Goal: Information Seeking & Learning: Learn about a topic

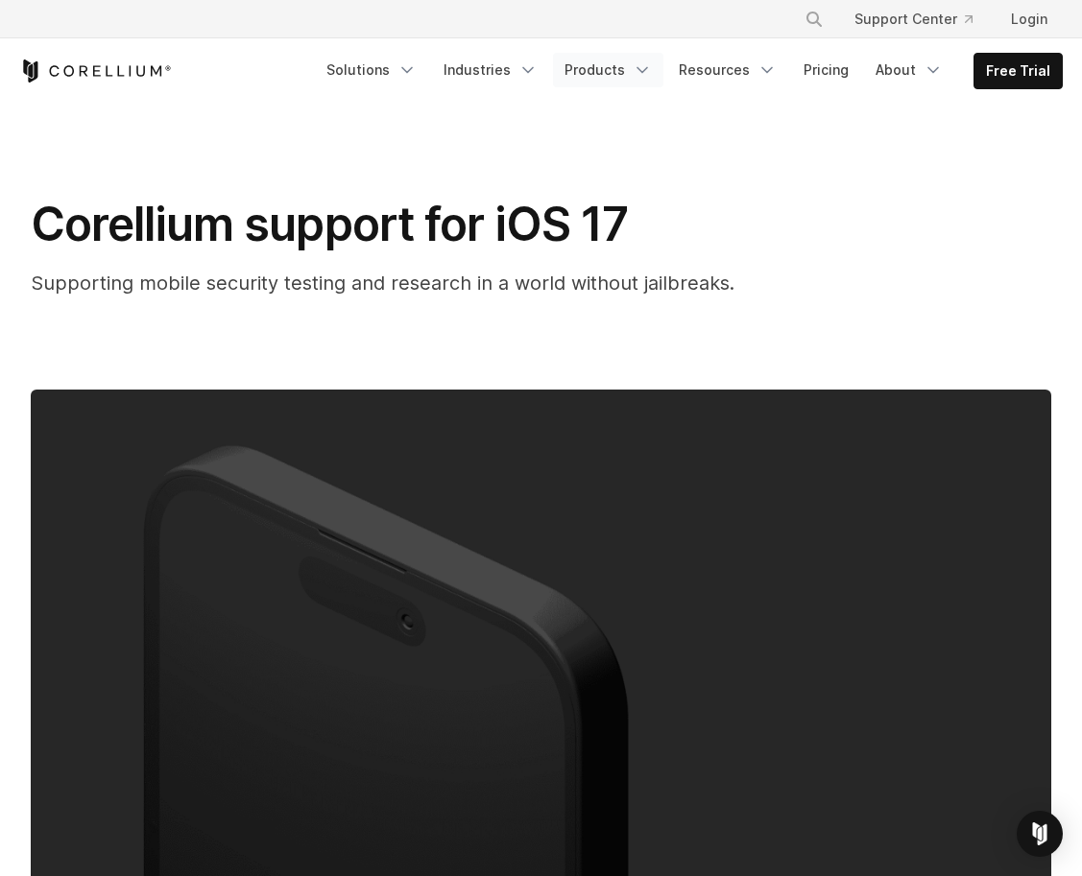
click at [602, 71] on link "Products" at bounding box center [608, 70] width 110 height 35
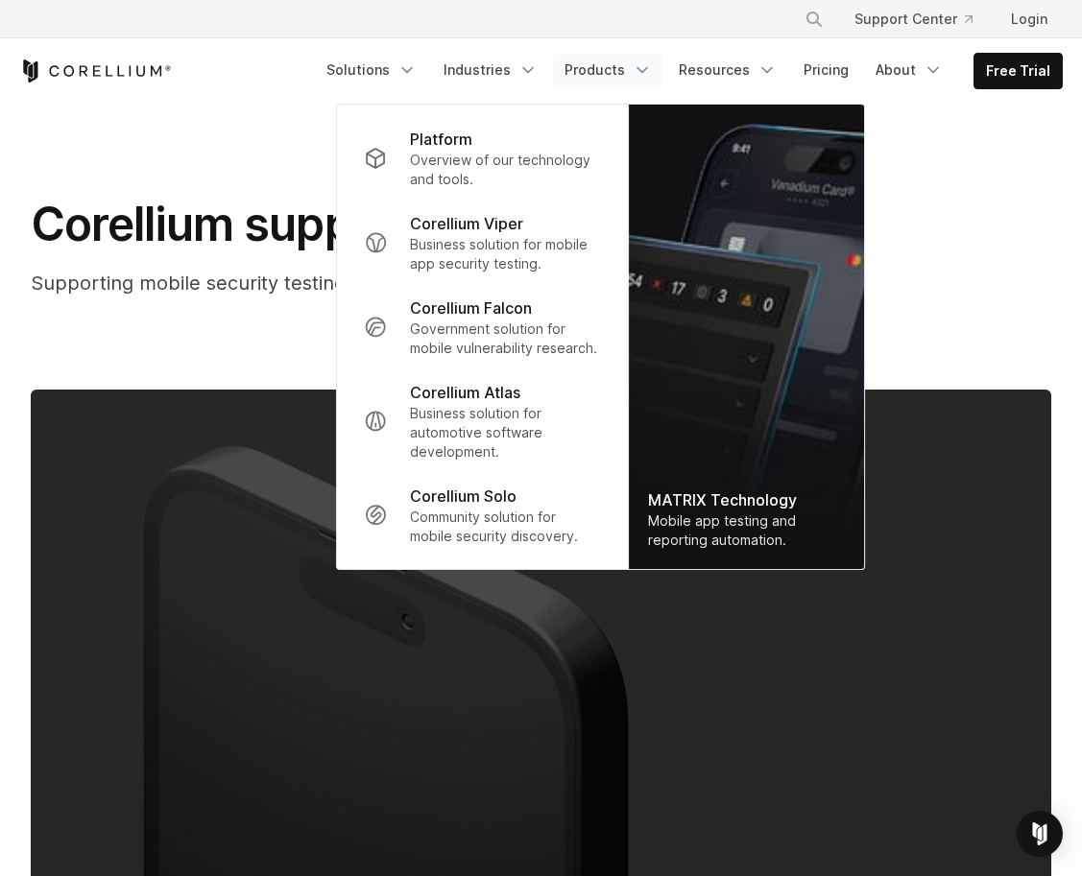
click at [602, 71] on link "Products" at bounding box center [608, 70] width 110 height 35
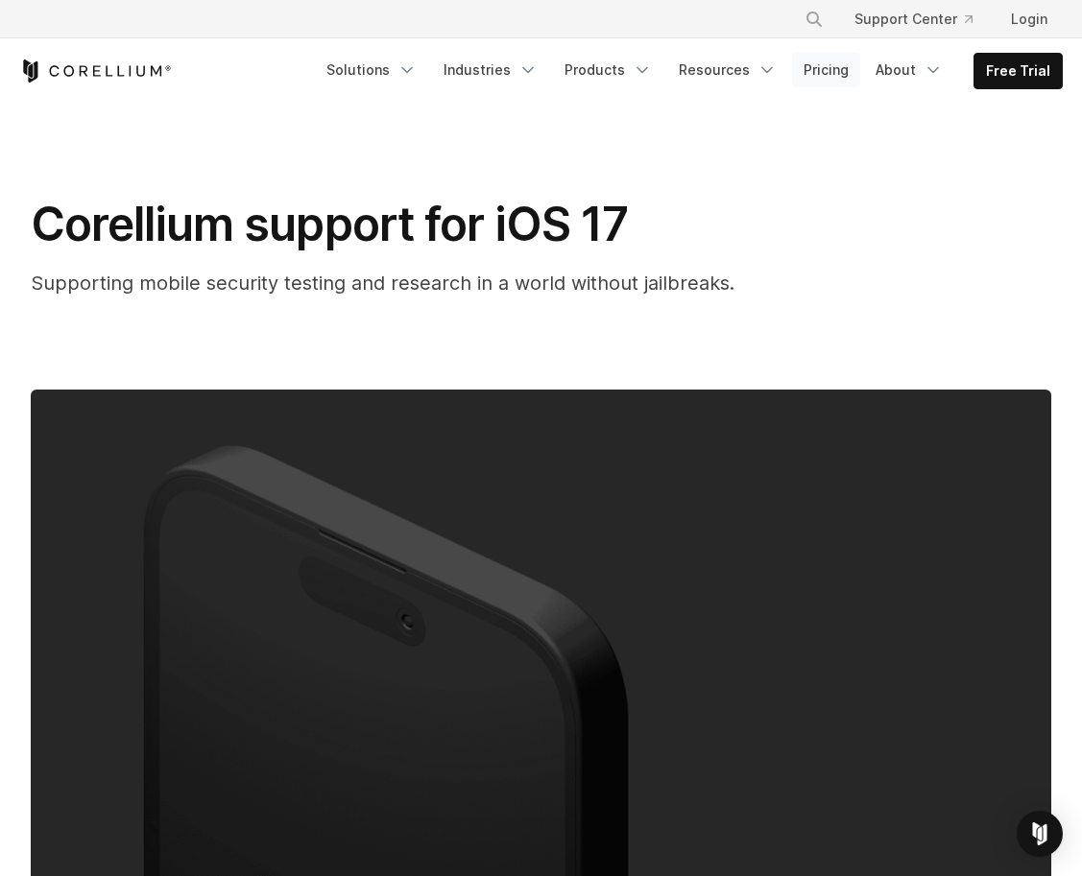
click at [829, 70] on link "Pricing" at bounding box center [826, 70] width 68 height 35
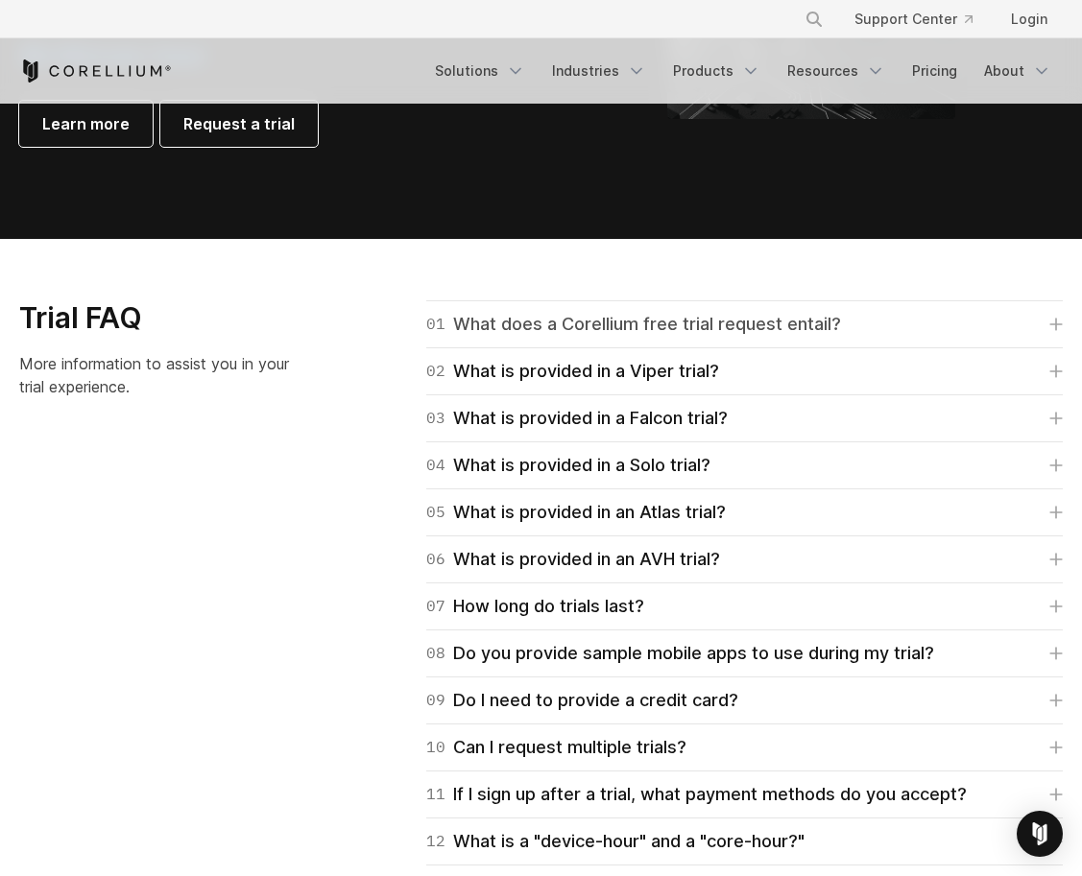
scroll to position [2591, 0]
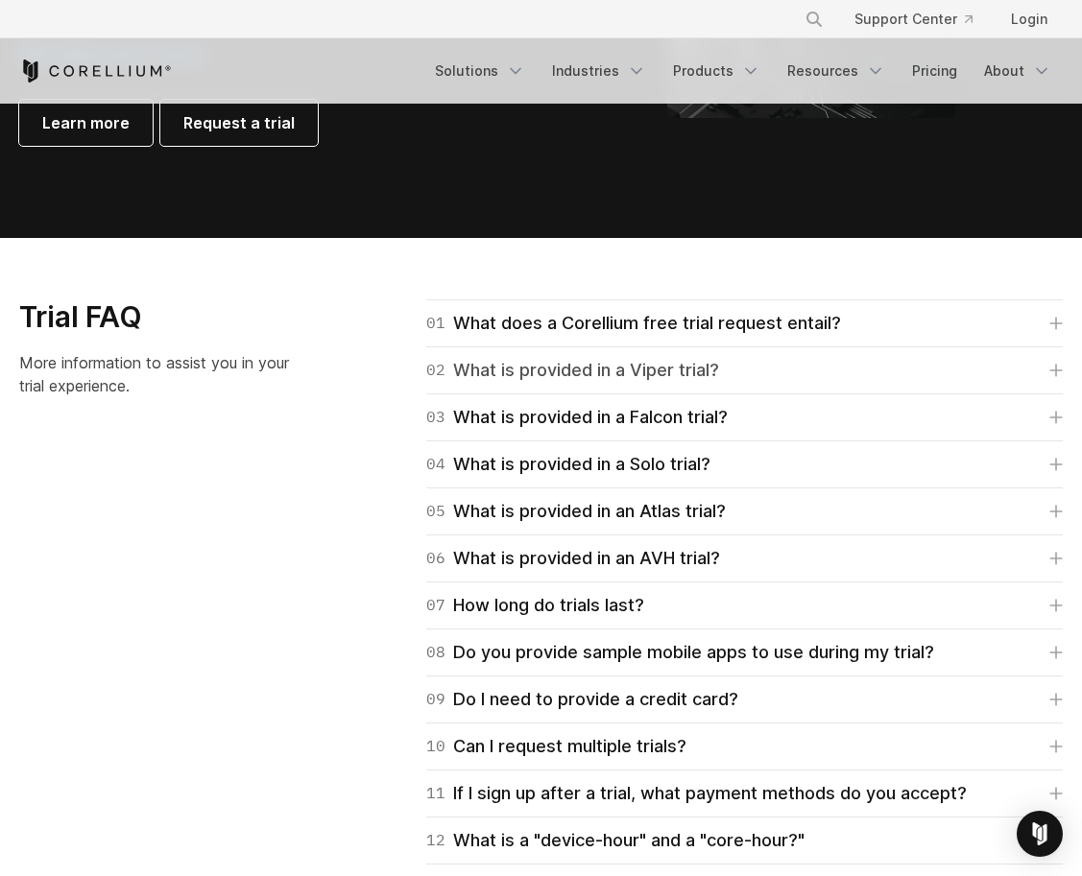
click at [561, 369] on div "02 What is provided in a Viper trial?" at bounding box center [572, 370] width 293 height 27
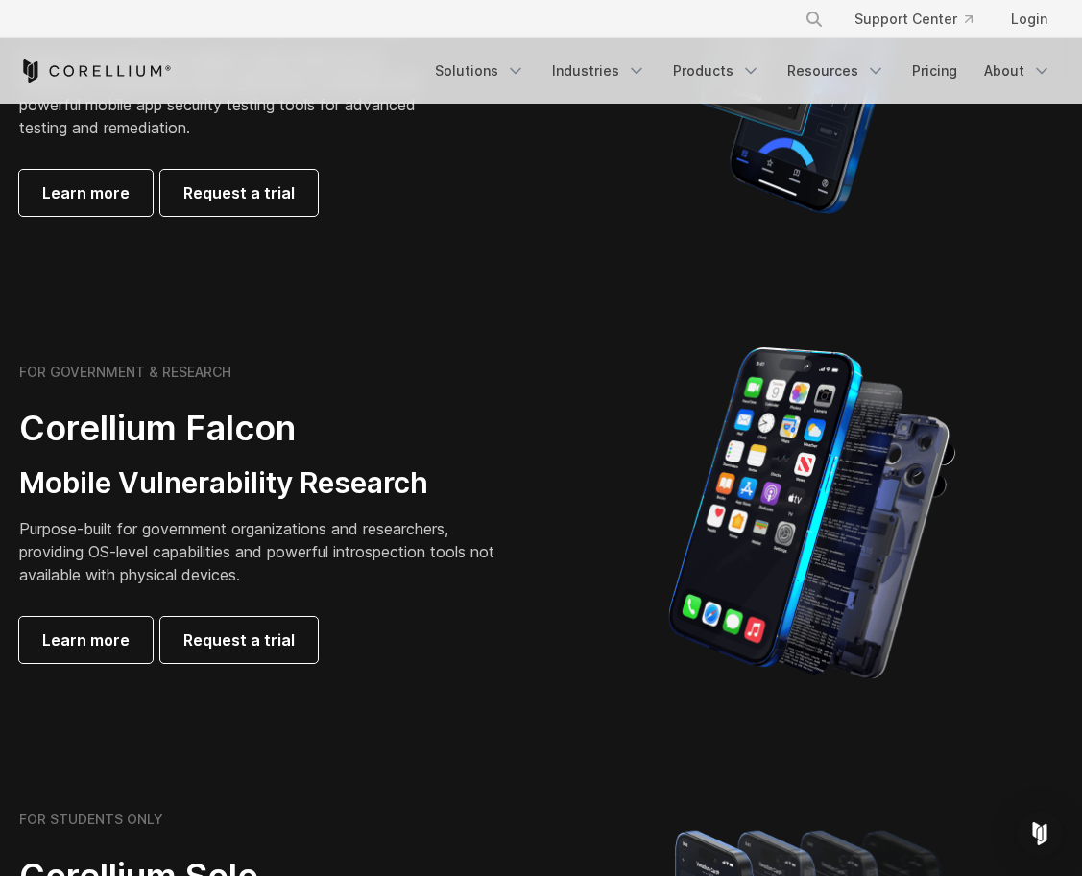
scroll to position [0, 0]
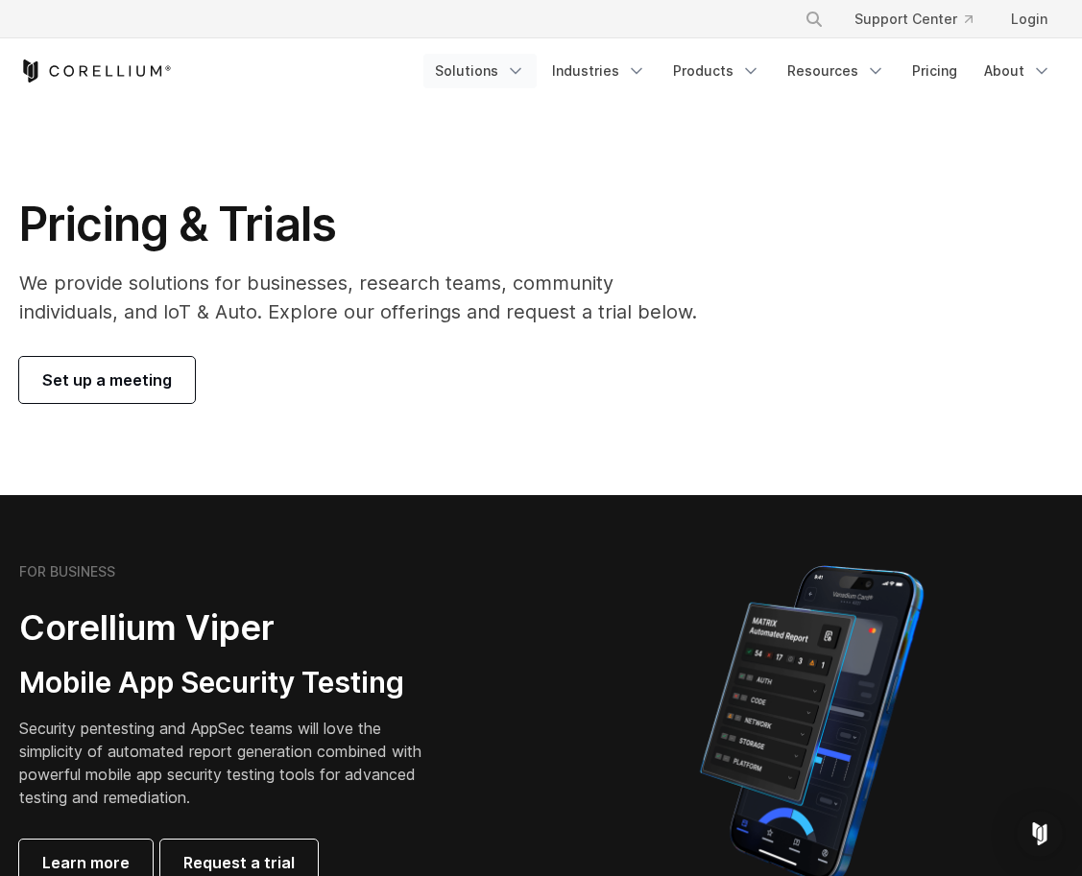
click at [466, 67] on link "Solutions" at bounding box center [479, 71] width 113 height 35
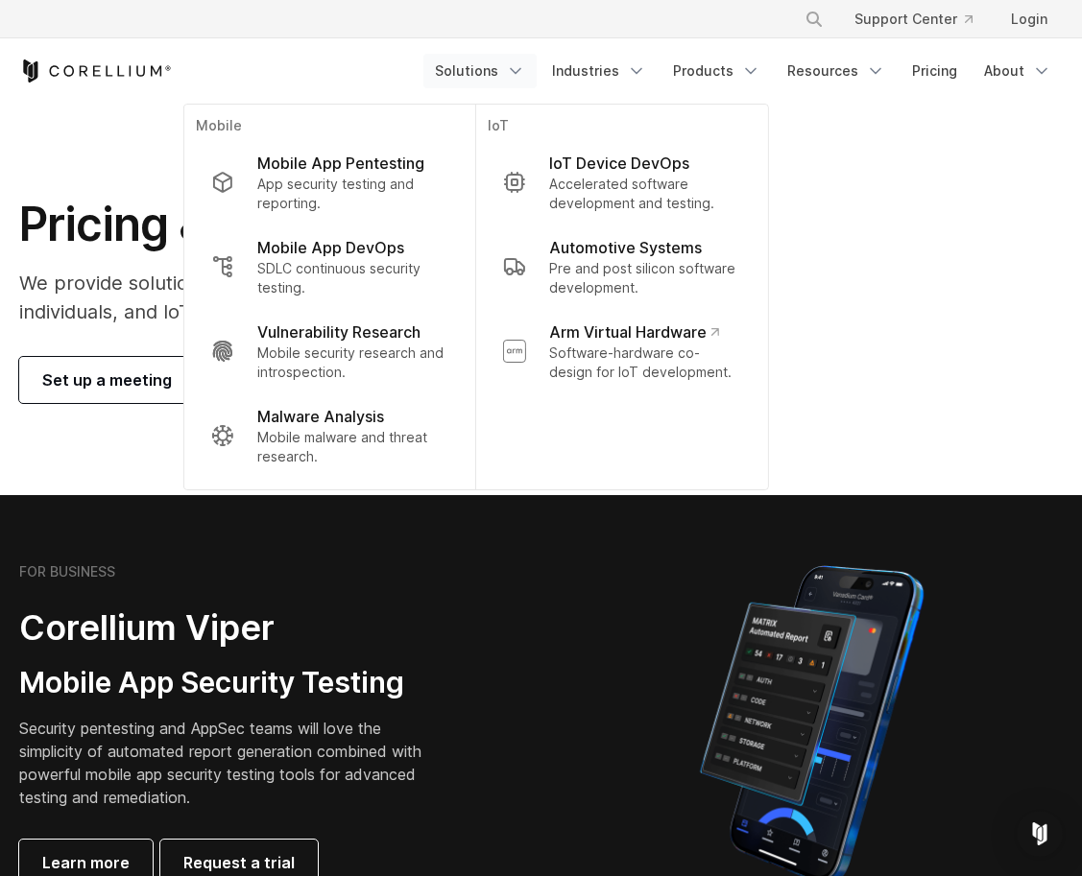
click at [386, 36] on div "× Search our site... Support Center Login" at bounding box center [541, 19] width 1082 height 38
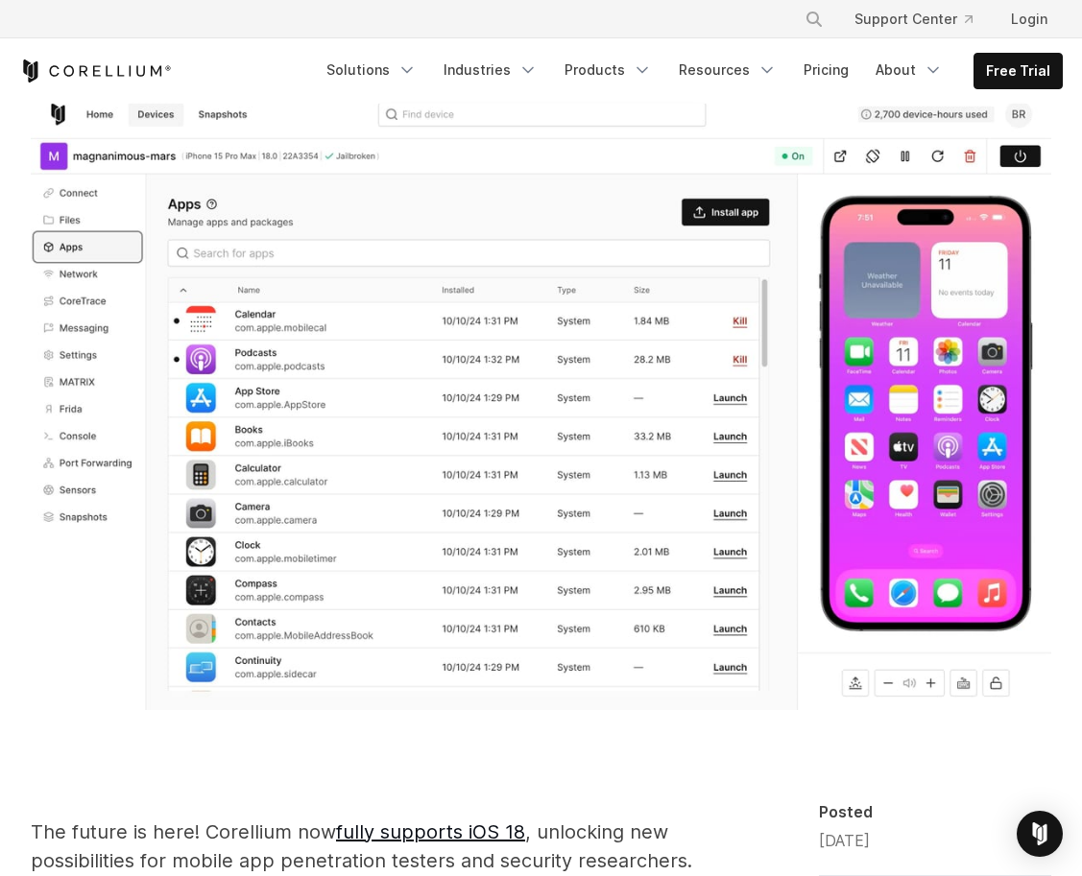
scroll to position [131, 0]
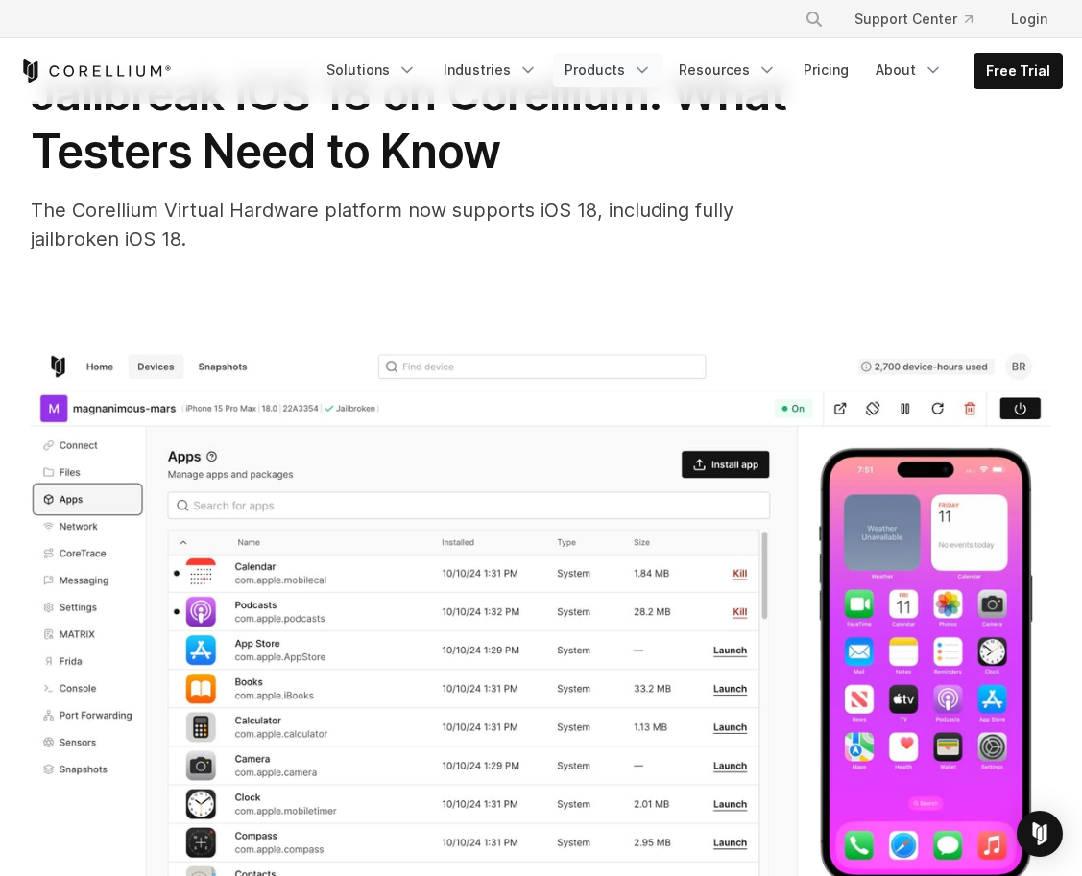
click at [623, 72] on link "Products" at bounding box center [608, 70] width 110 height 35
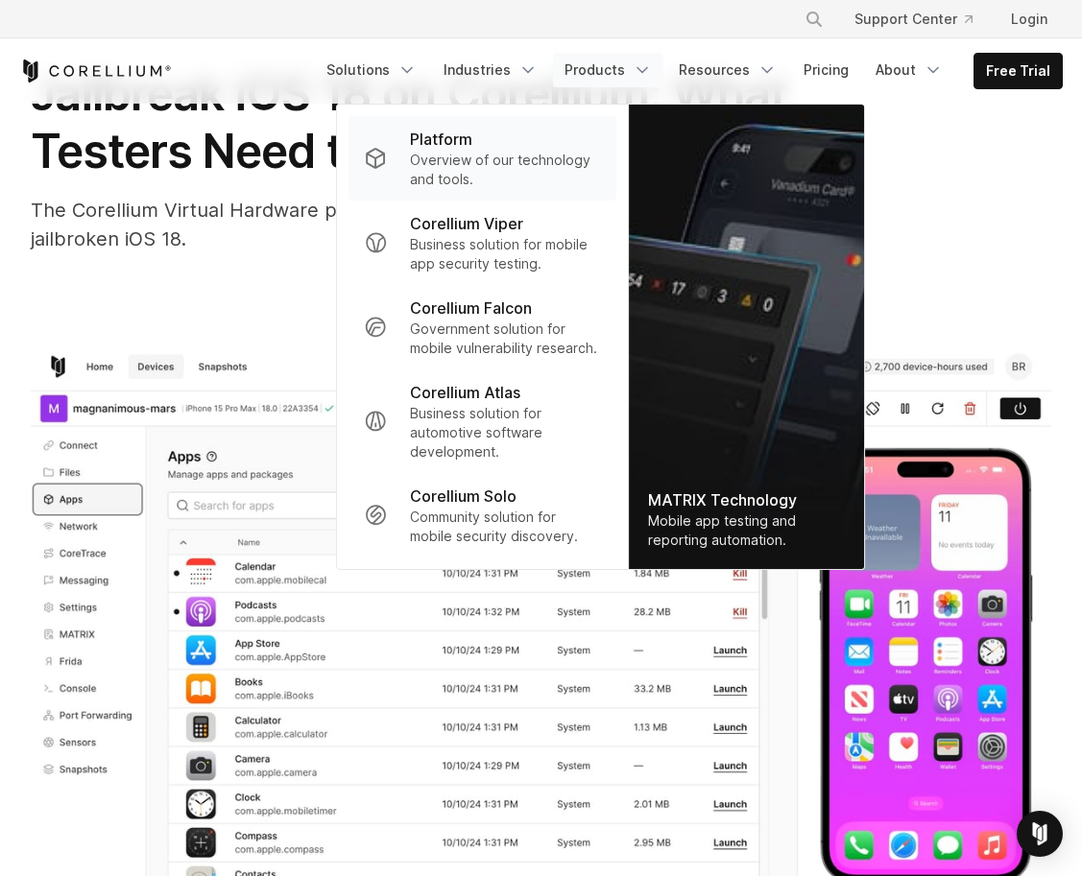
click at [548, 161] on p "Overview of our technology and tools." at bounding box center [505, 170] width 191 height 38
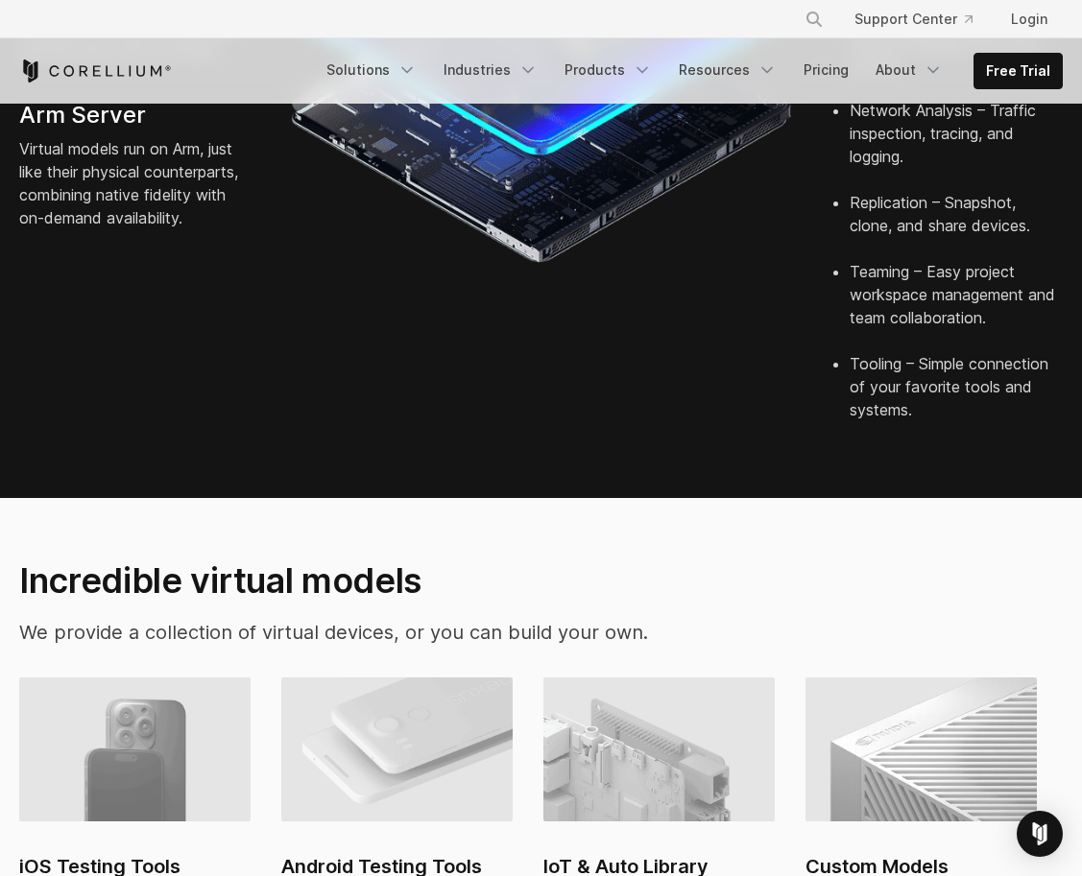
scroll to position [1205, 0]
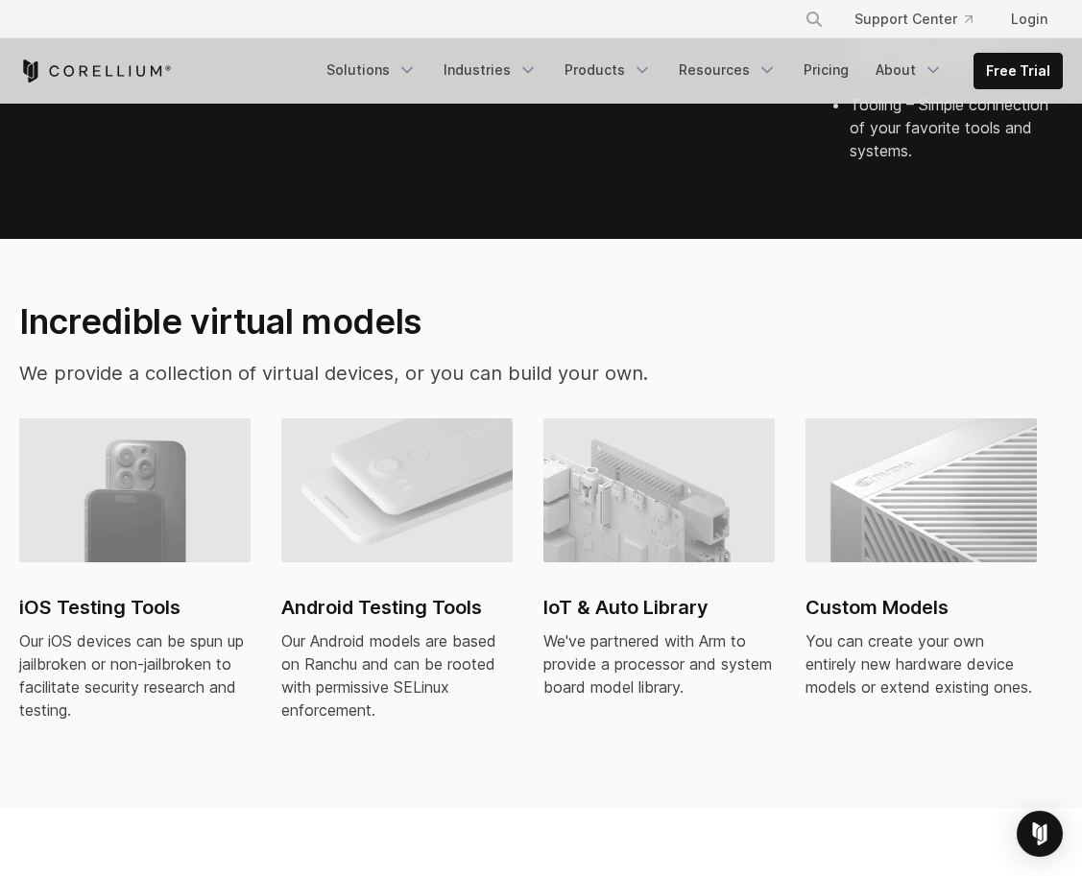
click at [157, 614] on h2 "iOS Testing Tools" at bounding box center [134, 607] width 231 height 29
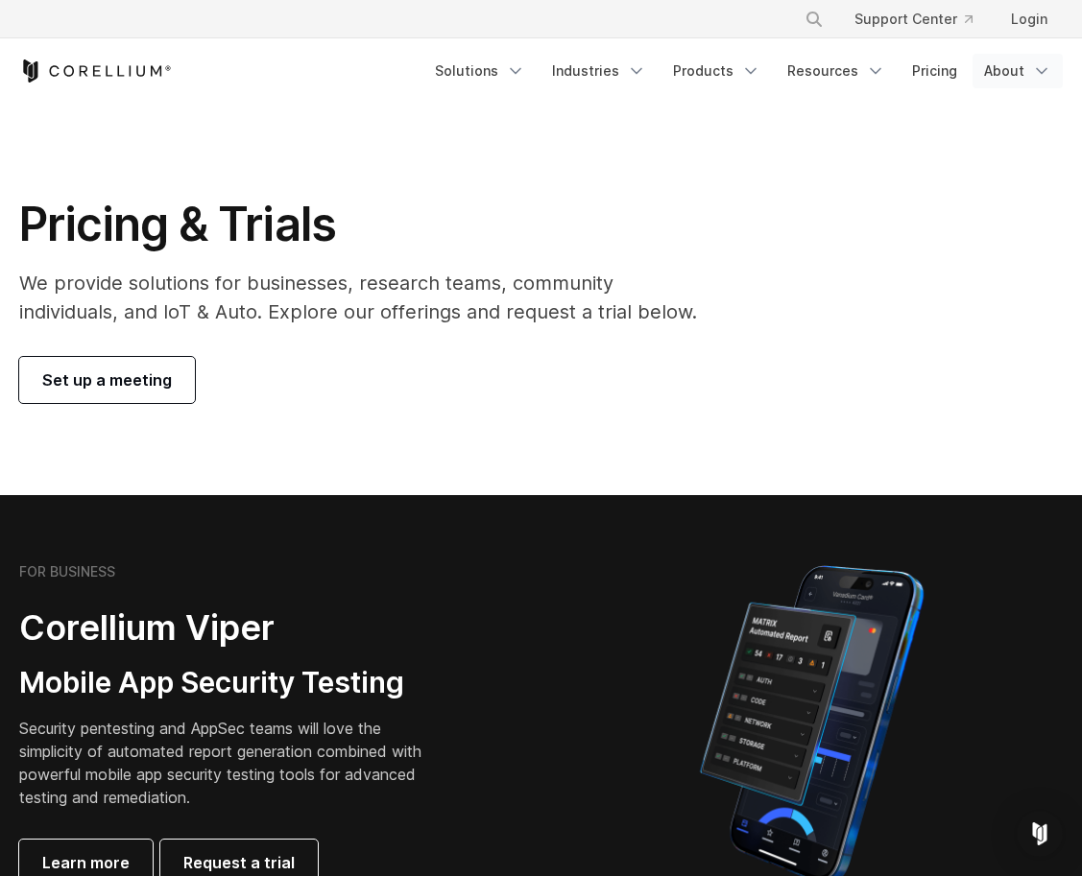
click at [1004, 64] on link "About" at bounding box center [1017, 71] width 90 height 35
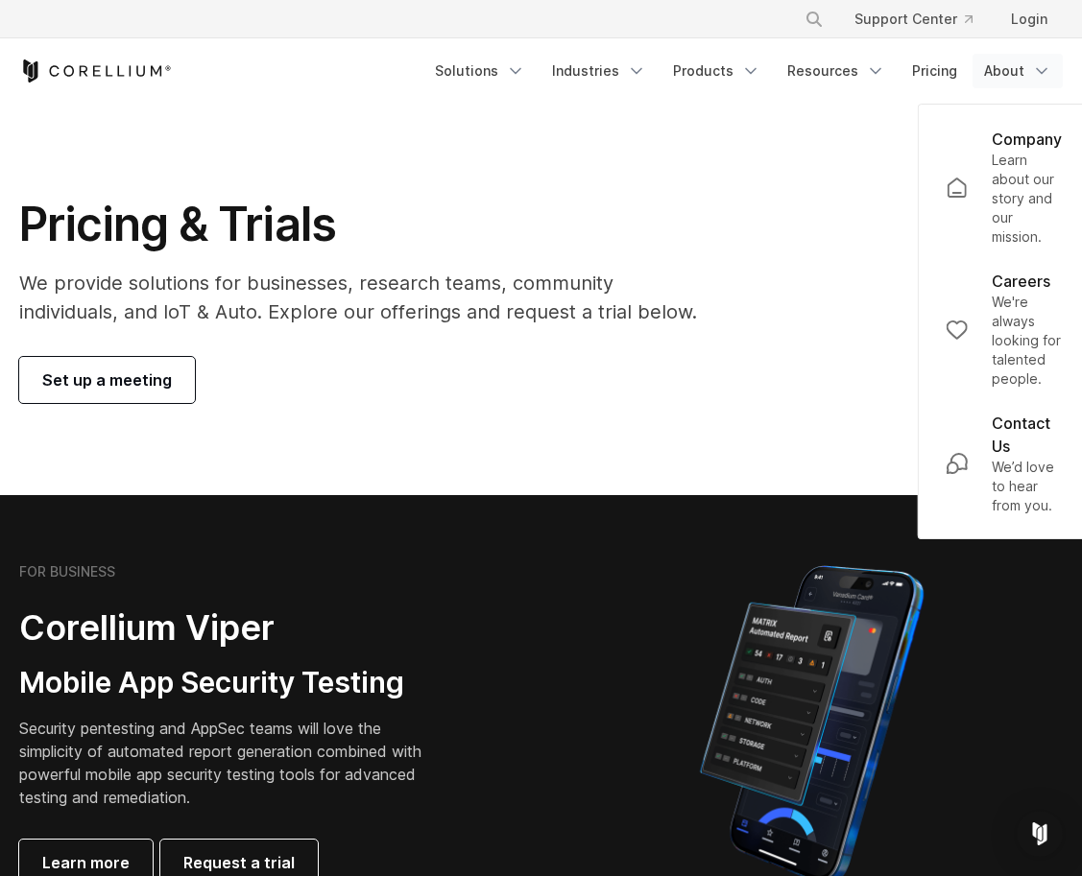
click at [903, 111] on section "Pricing & Trials We provide solutions for businesses, research teams, community…" at bounding box center [541, 300] width 1082 height 392
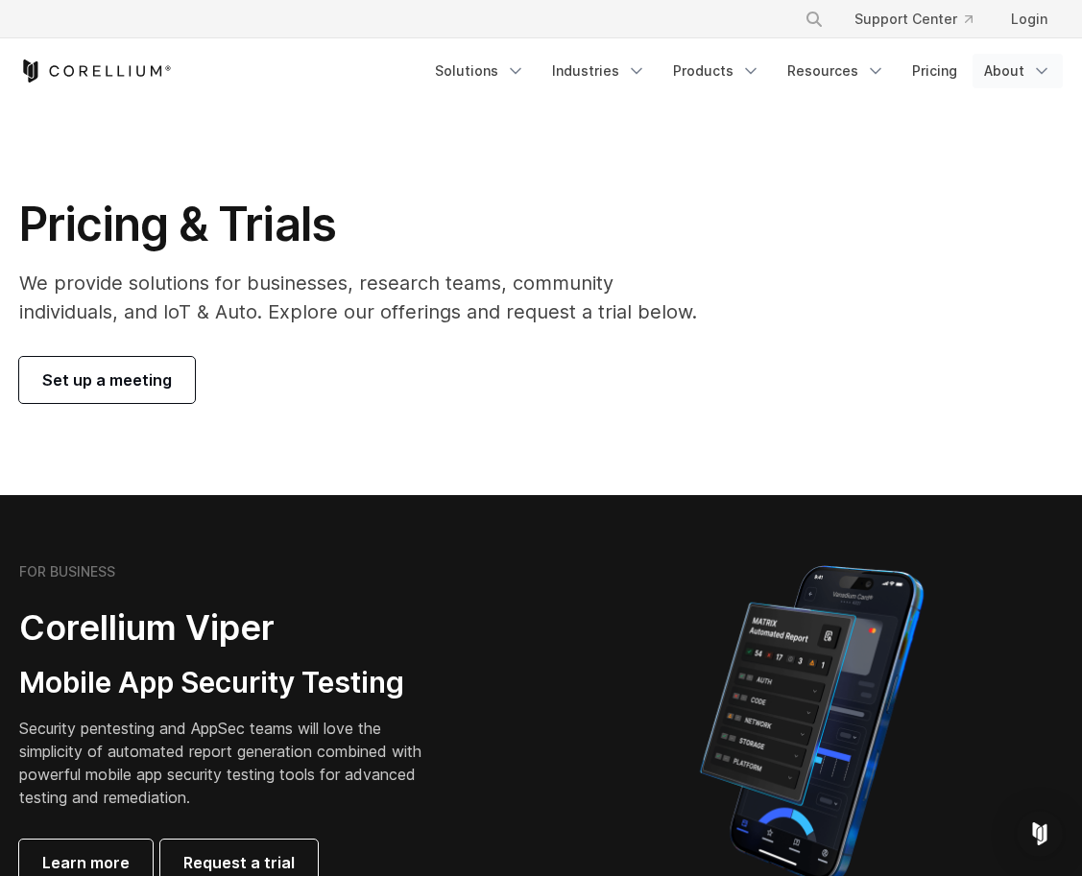
click at [1040, 73] on polyline "Navigation Menu" at bounding box center [1042, 71] width 10 height 5
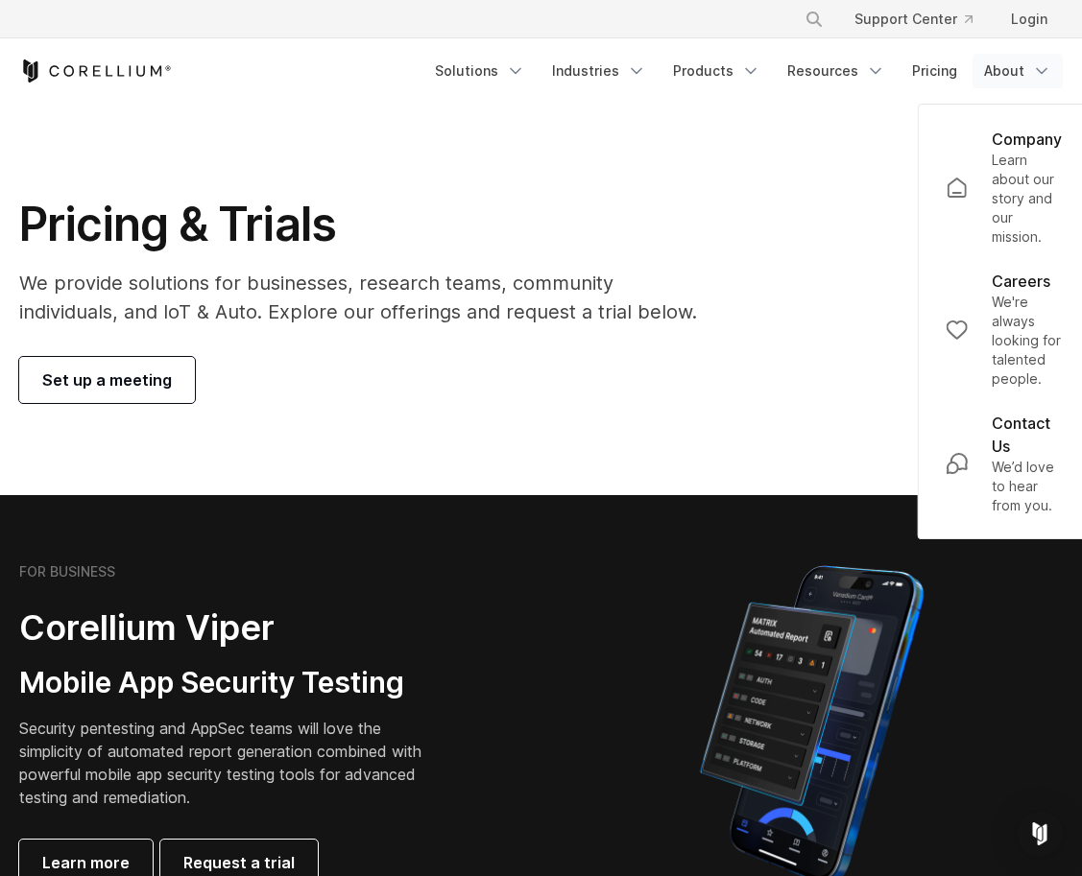
click at [853, 301] on div "Pricing & Trials We provide solutions for businesses, research teams, community…" at bounding box center [541, 299] width 1082 height 207
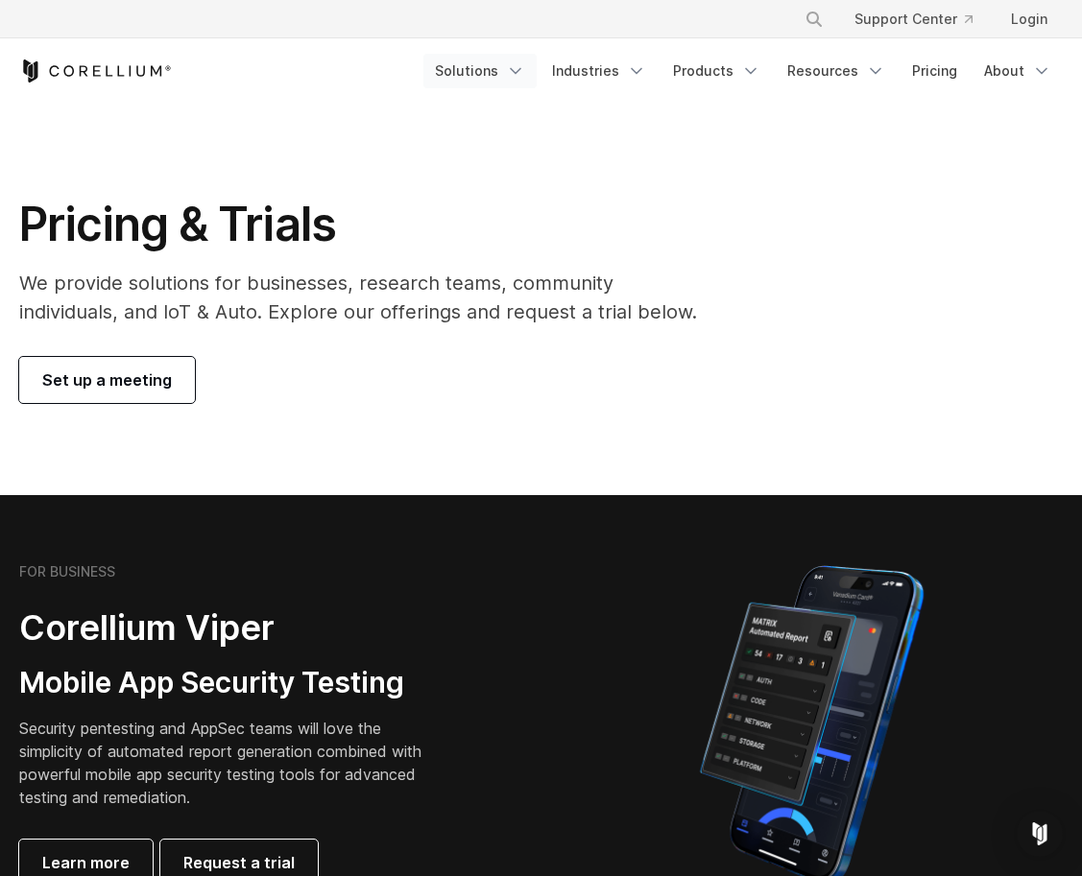
click at [502, 71] on link "Solutions" at bounding box center [479, 71] width 113 height 35
